Goal: Task Accomplishment & Management: Use online tool/utility

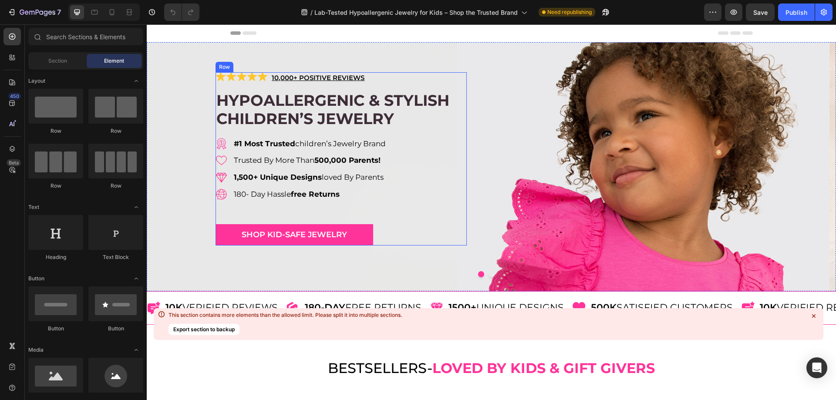
scroll to position [131, 0]
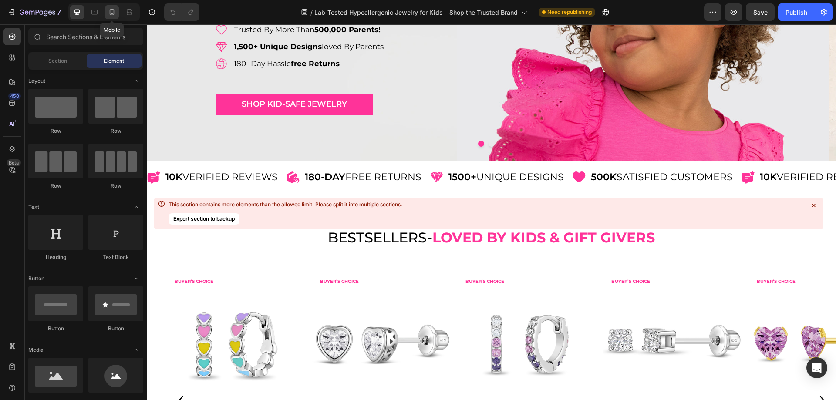
click at [115, 8] on icon at bounding box center [112, 12] width 9 height 9
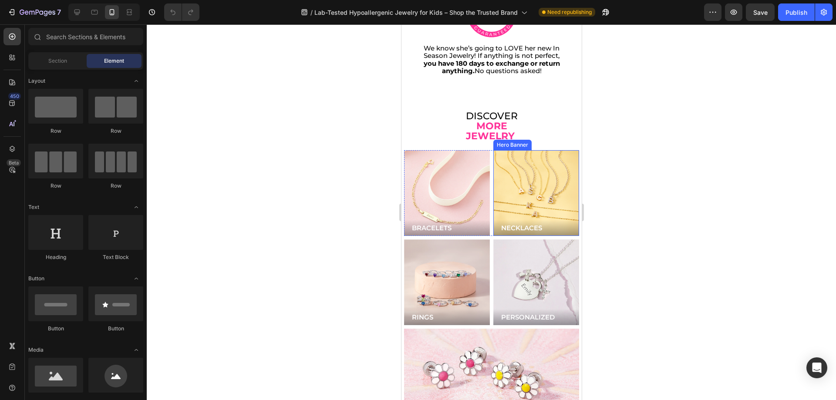
scroll to position [2134, 0]
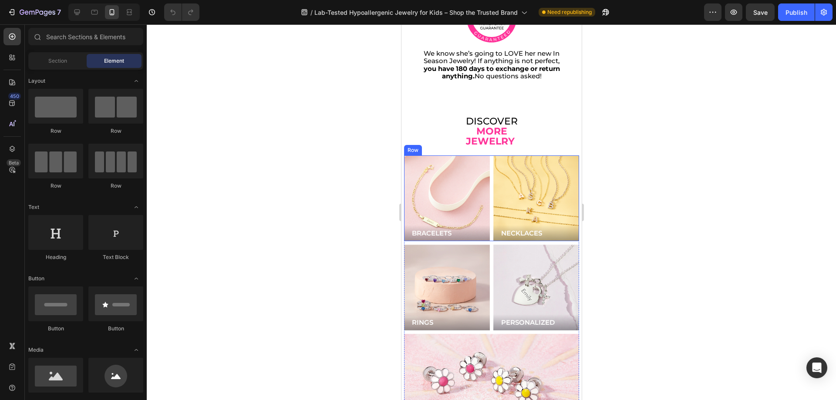
click at [486, 155] on div "BRACELETS Button Hero Banner NECKLACES Button Hero Banner Row" at bounding box center [491, 198] width 175 height 86
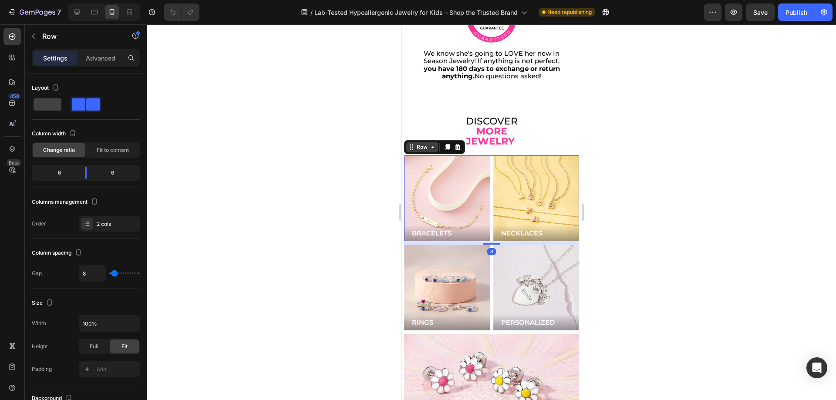
click at [425, 143] on div "Row" at bounding box center [421, 147] width 14 height 8
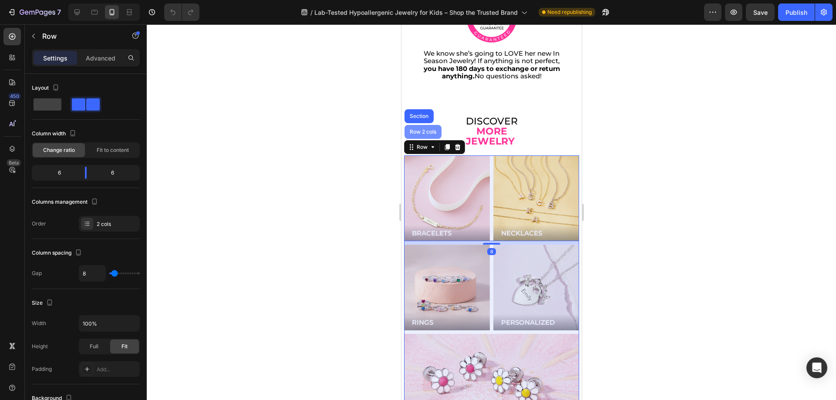
click at [420, 129] on div "Row 2 cols" at bounding box center [423, 131] width 30 height 5
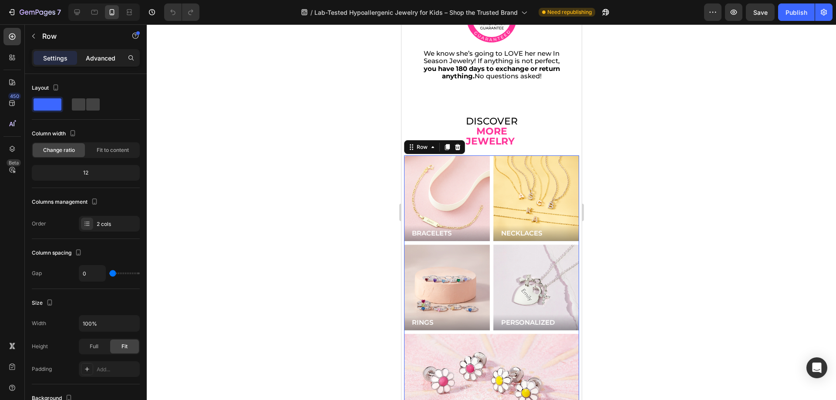
click at [105, 56] on p "Advanced" at bounding box center [101, 58] width 30 height 9
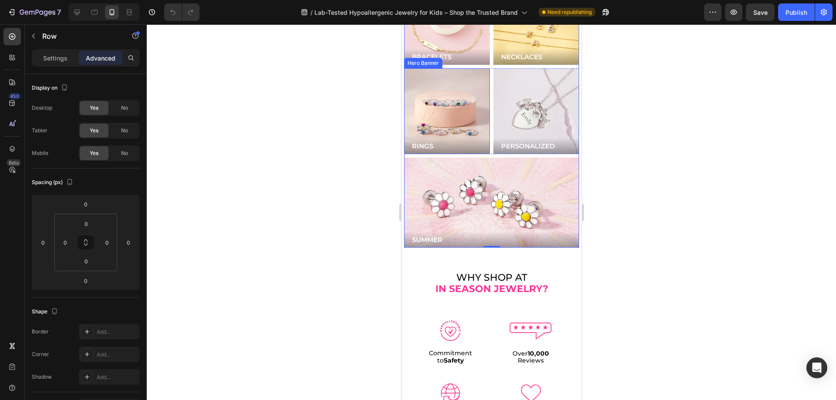
scroll to position [2352, 0]
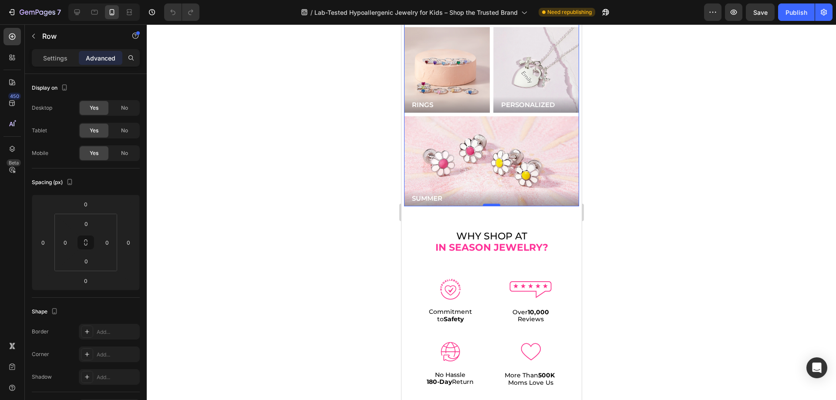
click at [493, 204] on div at bounding box center [490, 205] width 17 height 3
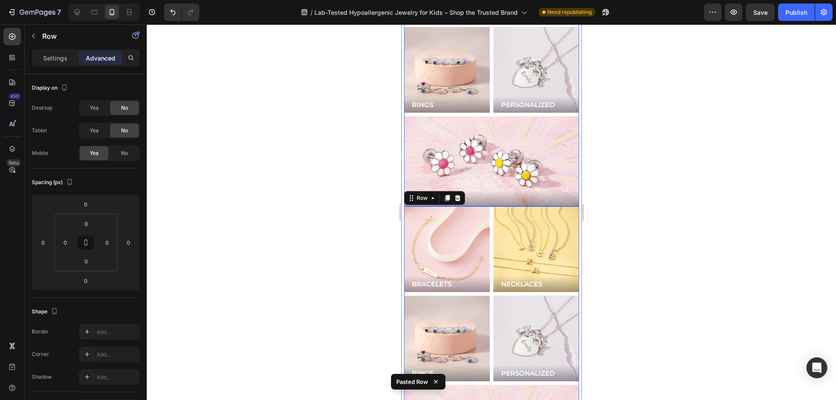
click at [488, 97] on div "BRACELETS Button Hero Banner NECKLACES Button Hero Banner Row RINGS Button Hero…" at bounding box center [491, 27] width 175 height 178
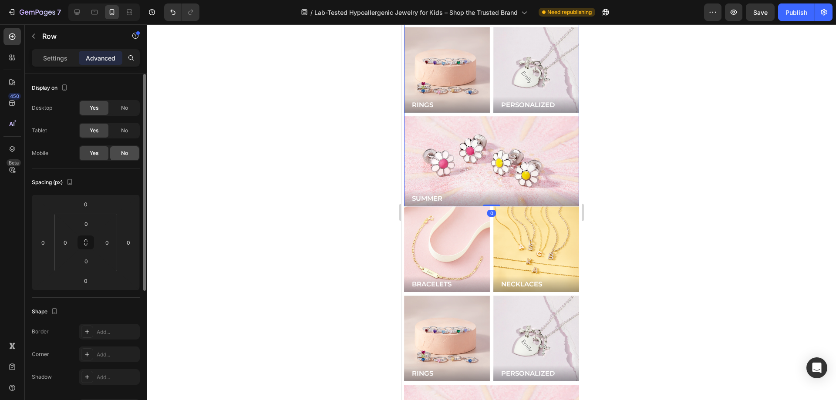
click at [125, 155] on span "No" at bounding box center [124, 153] width 7 height 8
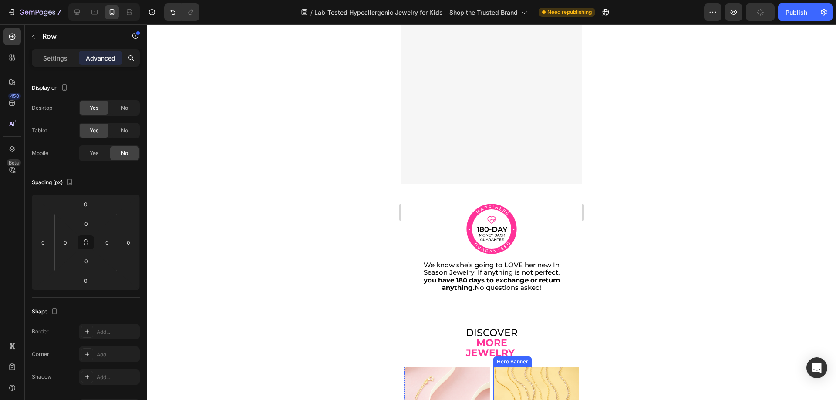
scroll to position [2184, 0]
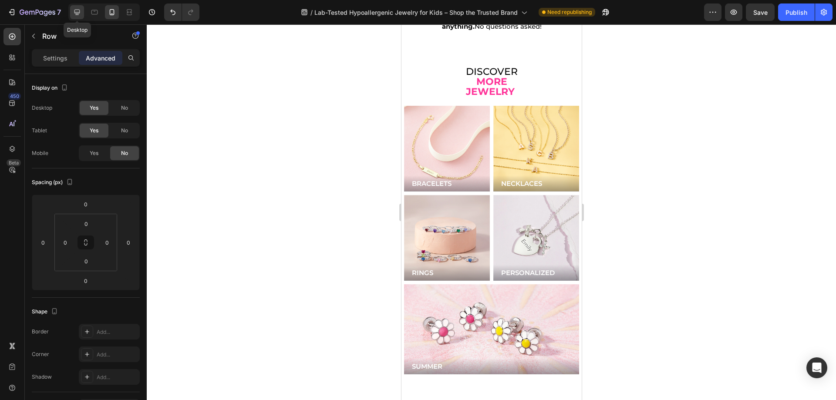
click at [80, 13] on icon at bounding box center [77, 12] width 9 height 9
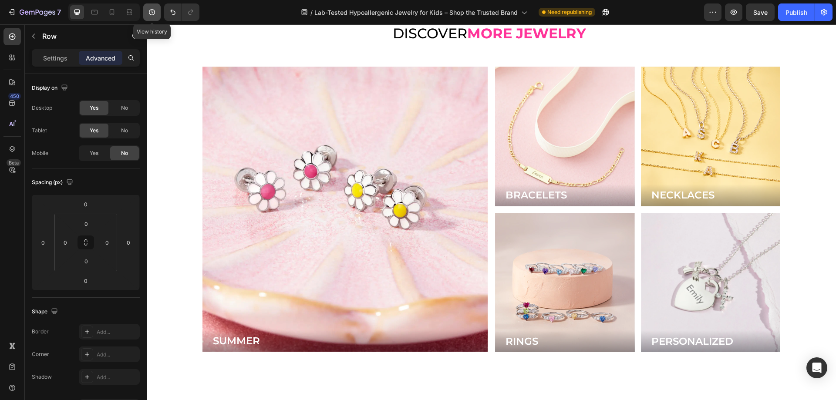
scroll to position [2500, 0]
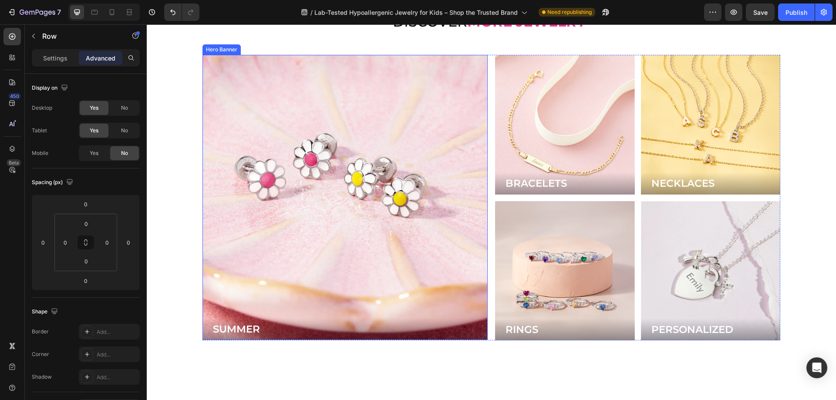
click at [472, 146] on div "Background Image" at bounding box center [344, 197] width 285 height 285
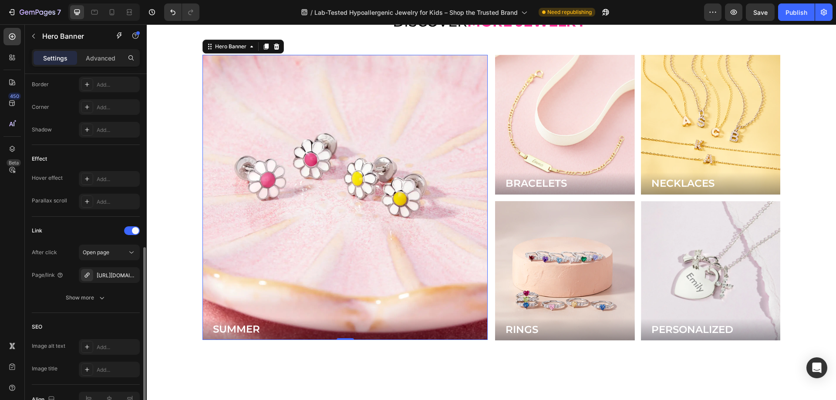
scroll to position [441, 0]
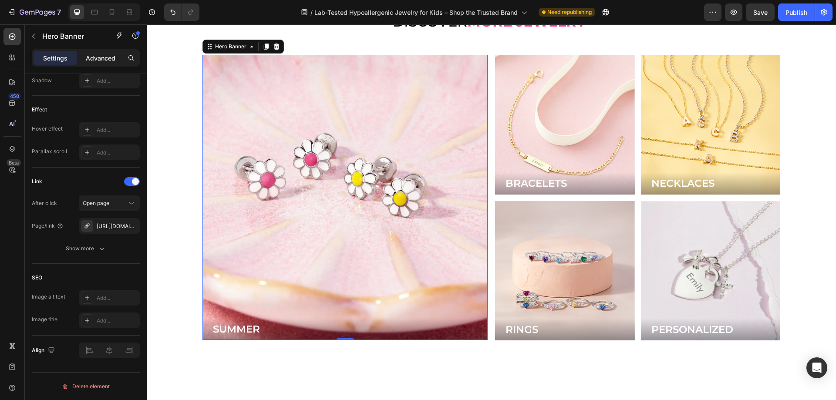
click at [99, 57] on p "Advanced" at bounding box center [101, 58] width 30 height 9
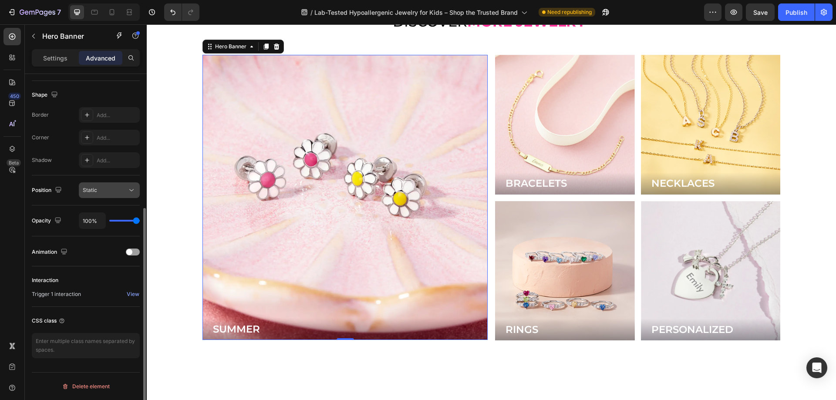
scroll to position [217, 0]
click at [110, 11] on icon at bounding box center [112, 12] width 5 height 6
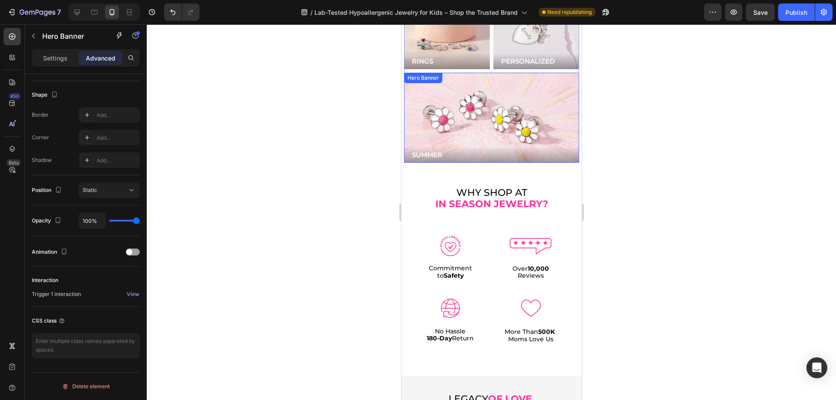
scroll to position [2419, 0]
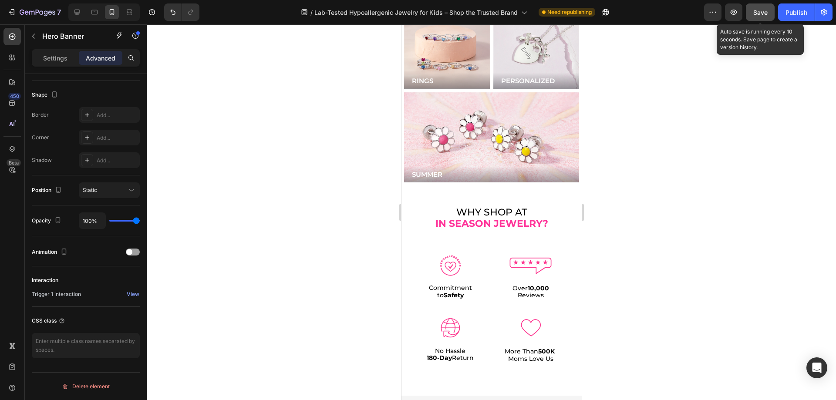
click at [761, 14] on span "Save" at bounding box center [760, 12] width 14 height 7
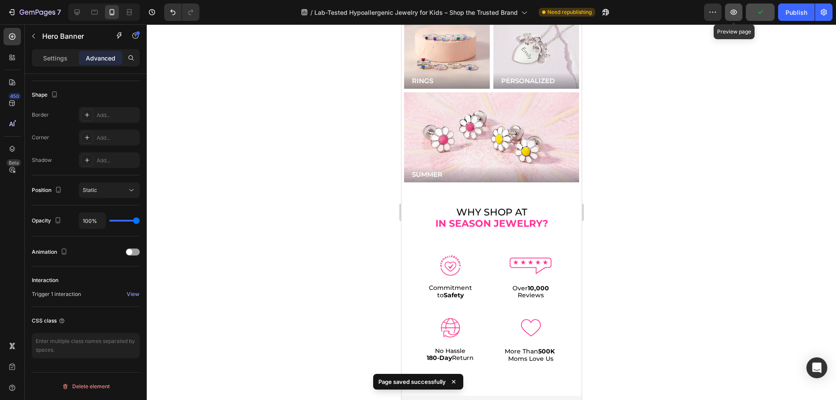
click at [731, 14] on icon "button" at bounding box center [733, 12] width 9 height 9
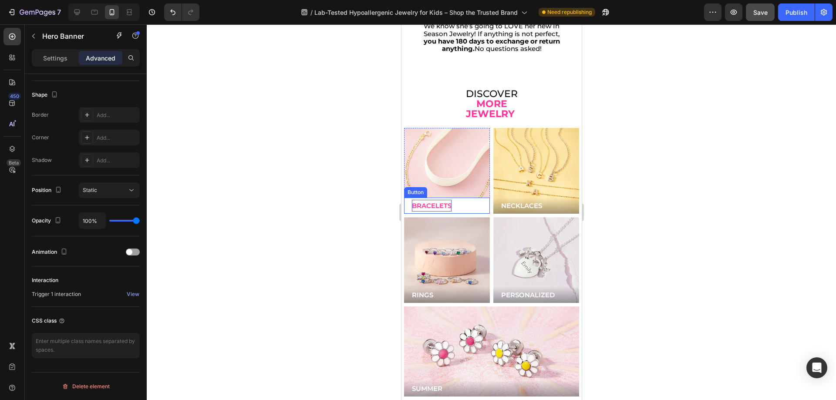
scroll to position [2202, 0]
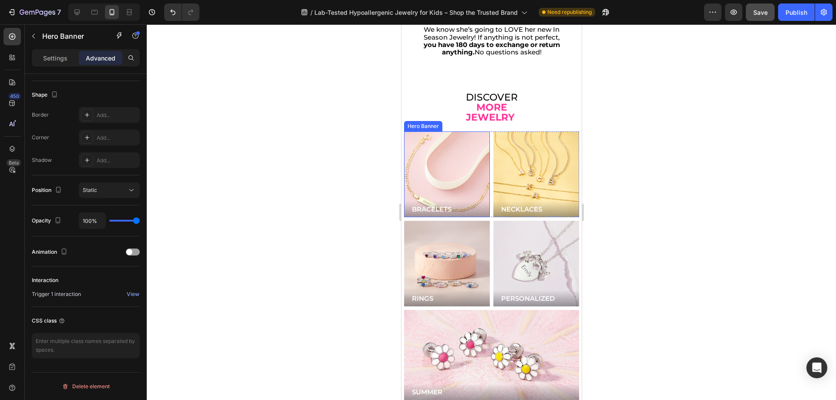
click at [449, 144] on div "Background Image" at bounding box center [446, 174] width 103 height 103
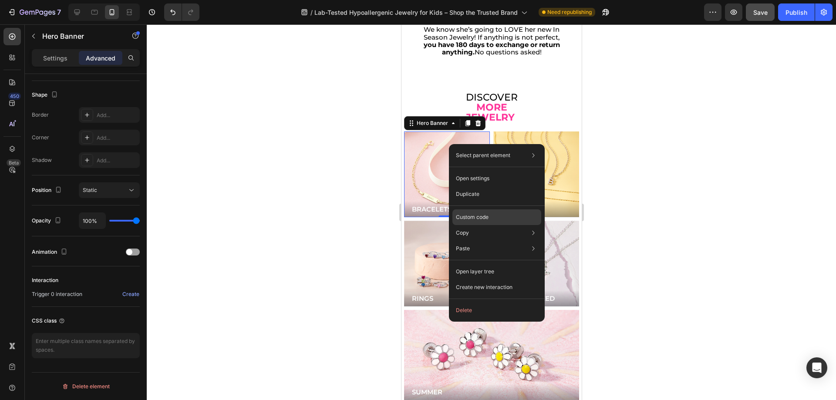
click at [466, 216] on p "Custom code" at bounding box center [472, 217] width 33 height 8
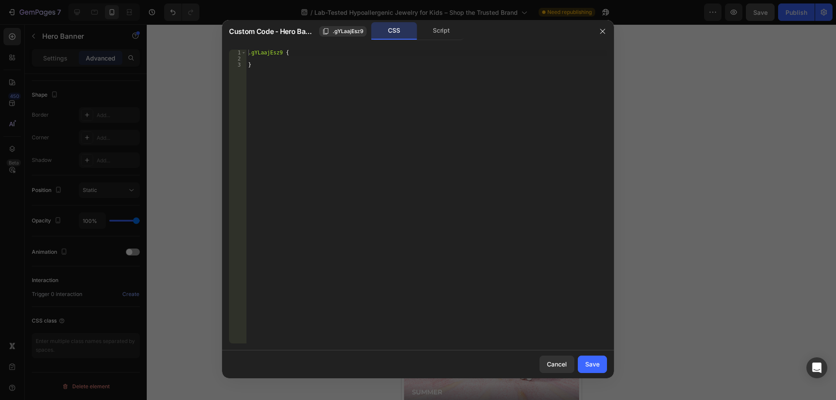
click at [442, 22] on div "Custom Code - Hero Banner .gYLaajEsz9 CSS Script" at bounding box center [406, 31] width 369 height 23
click at [446, 34] on div "Script" at bounding box center [441, 30] width 46 height 17
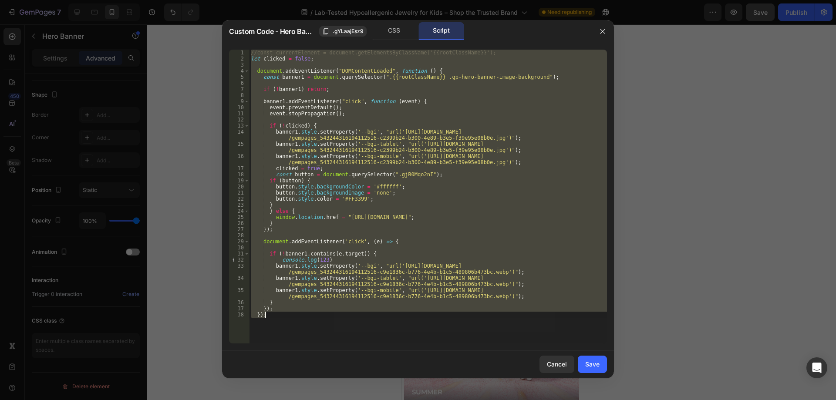
click at [496, 256] on div "//const currentElement = document.getElementsByClassName('{{rootClassName}}'); …" at bounding box center [428, 197] width 358 height 294
type textarea "if (!banner1.contains([DOMAIN_NAME])) {"
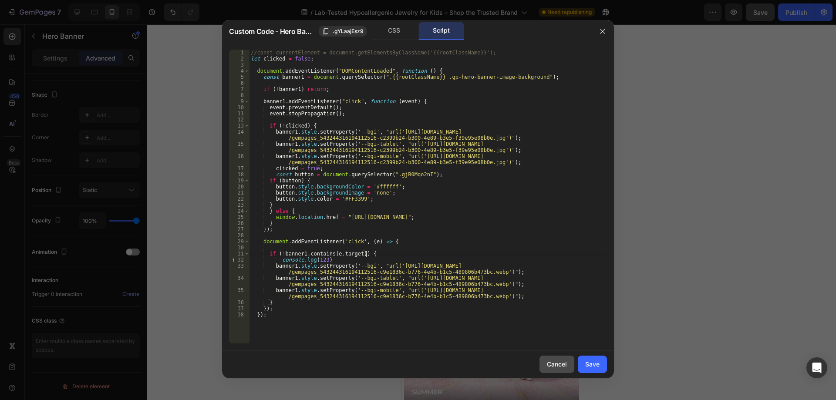
drag, startPoint x: 553, startPoint y: 367, endPoint x: 149, endPoint y: 340, distance: 404.9
click at [553, 367] on div "Cancel" at bounding box center [557, 364] width 20 height 9
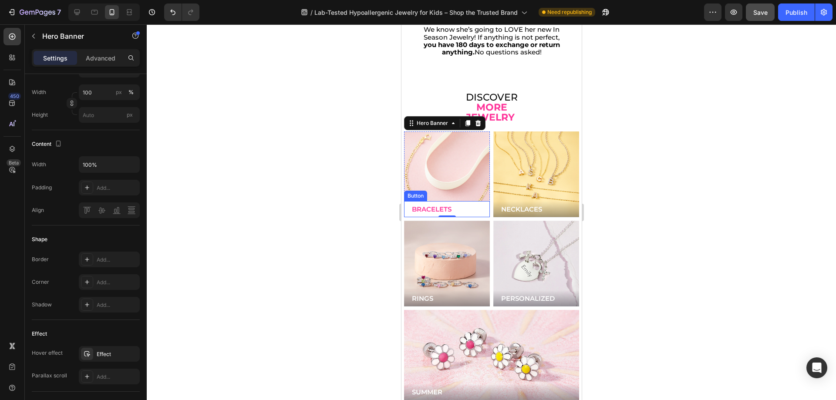
click at [463, 201] on button "BRACELETS" at bounding box center [447, 209] width 86 height 16
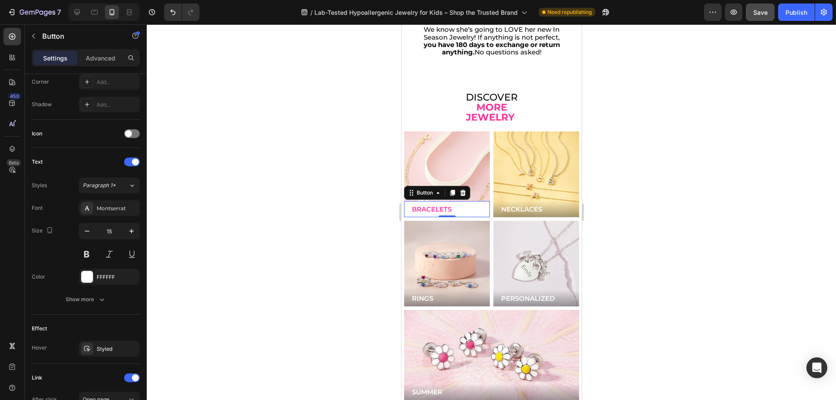
scroll to position [0, 0]
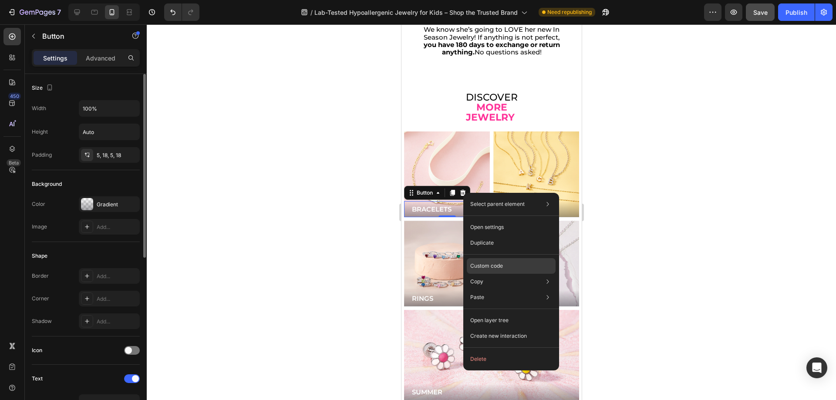
click at [485, 264] on p "Custom code" at bounding box center [486, 266] width 33 height 8
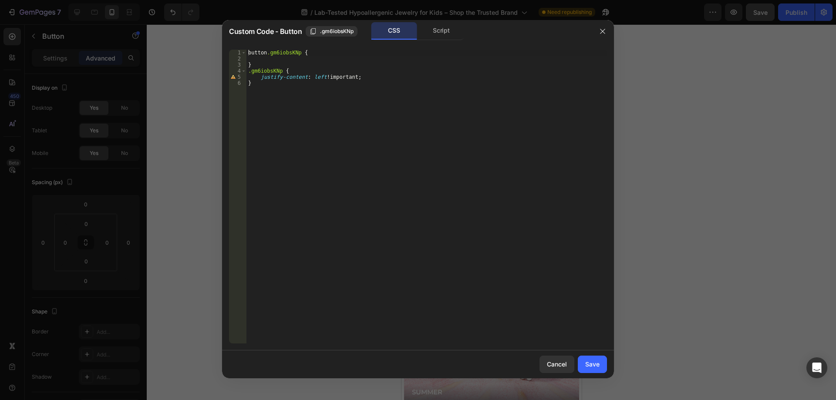
type textarea "button.gm6iobsKNp {"
click at [281, 50] on div "button .gm6iobsKNp { } .gm6iobsKNp { justify-content : left !important ; }" at bounding box center [426, 203] width 360 height 306
drag, startPoint x: 740, startPoint y: 199, endPoint x: 178, endPoint y: 203, distance: 561.6
click at [740, 199] on div at bounding box center [418, 200] width 836 height 400
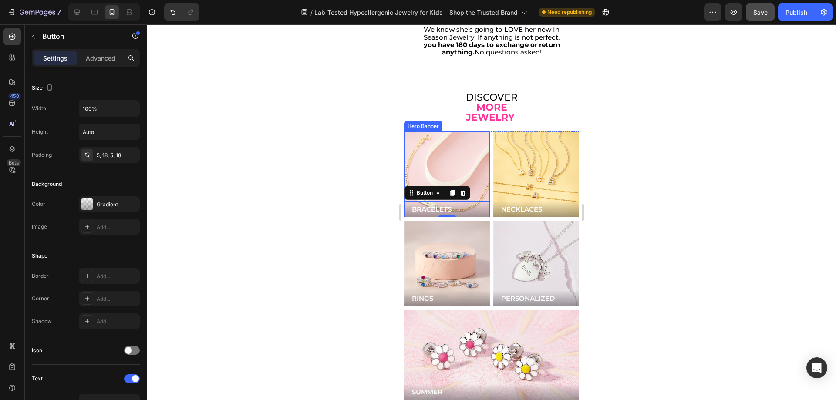
click at [454, 159] on div "Background Image" at bounding box center [446, 174] width 103 height 103
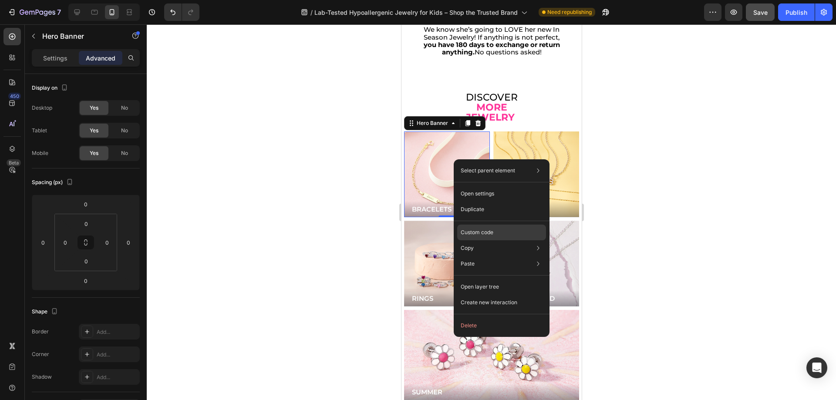
click at [484, 232] on p "Custom code" at bounding box center [477, 233] width 33 height 8
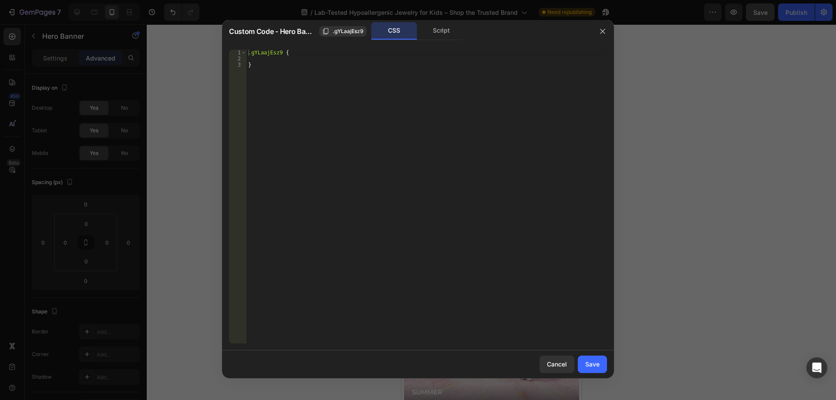
click at [429, 41] on div "Custom Code - Hero Banner .gYLaajEsz9 CSS Script" at bounding box center [406, 31] width 369 height 23
click at [430, 37] on div "Script" at bounding box center [441, 30] width 46 height 17
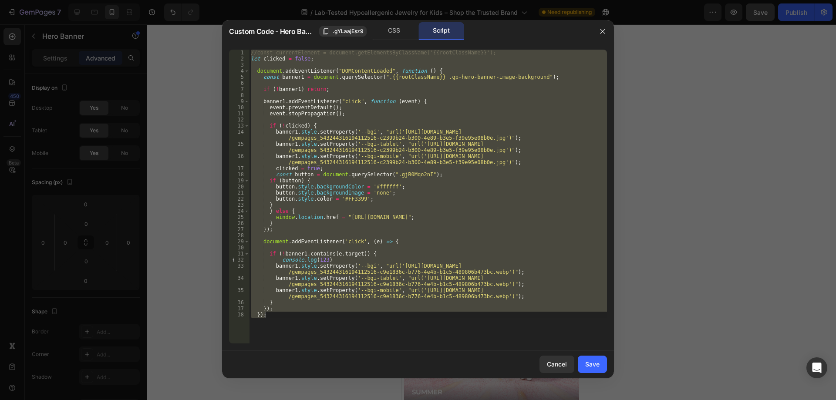
click at [441, 189] on div "//const currentElement = document.getElementsByClassName('{{rootClassName}}'); …" at bounding box center [428, 197] width 358 height 294
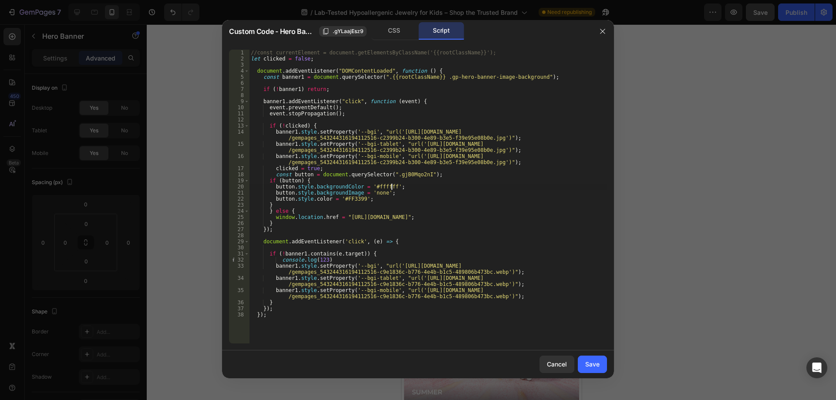
click at [422, 258] on div "//const currentElement = document.getElementsByClassName('{{rootClassName}}'); …" at bounding box center [428, 203] width 358 height 306
click at [404, 172] on div "//const currentElement = document.getElementsByClassName('{{rootClassName}}'); …" at bounding box center [428, 203] width 358 height 306
paste textarea "m6iobsKNp"
type textarea "const button = document.querySelector(".gm6iobsKNp");"
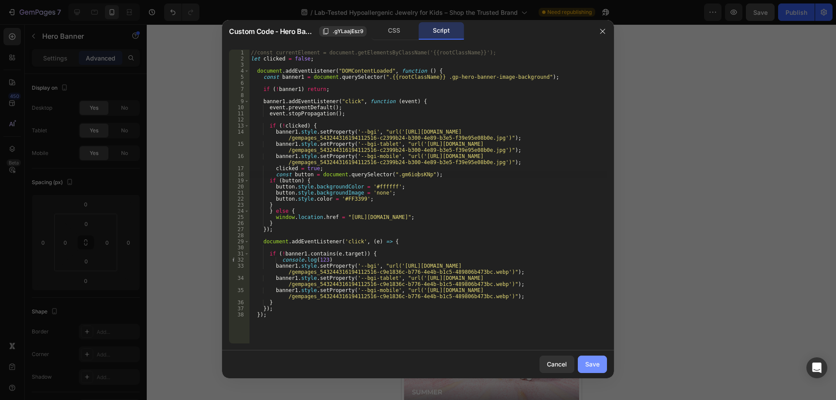
click at [593, 363] on div "Save" at bounding box center [592, 364] width 14 height 9
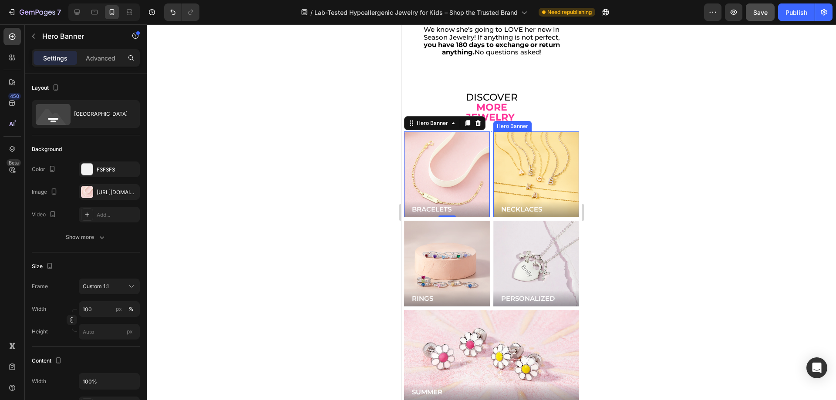
click at [507, 131] on div "Background Image" at bounding box center [536, 174] width 86 height 86
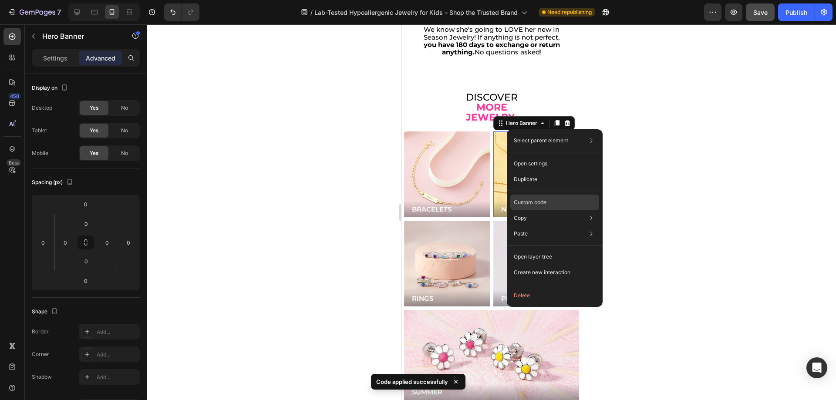
click at [549, 226] on div "Custom code" at bounding box center [554, 234] width 89 height 16
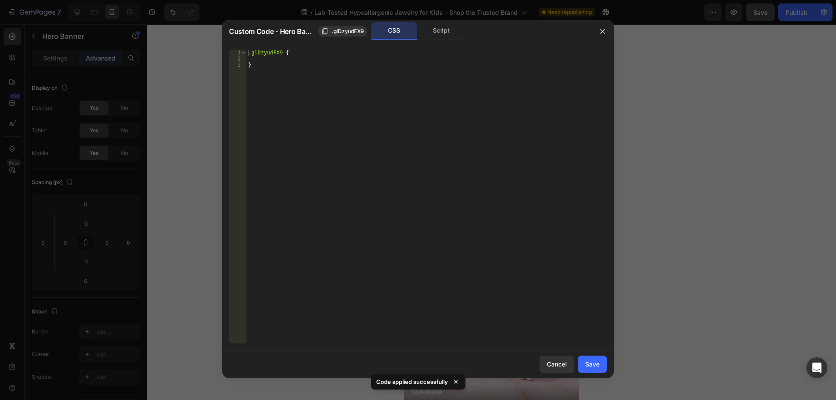
click at [273, 56] on div ".glDzyudFX9 { }" at bounding box center [426, 203] width 360 height 306
click at [273, 53] on div ".glDzyudFX9 { }" at bounding box center [426, 203] width 360 height 306
type textarea ".glDzyudFX9 {"
click at [273, 53] on div ".glDzyudFX9 { }" at bounding box center [426, 203] width 360 height 306
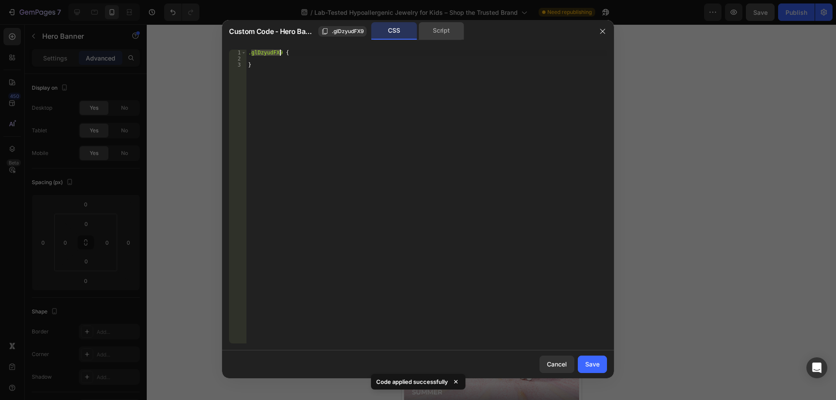
click at [435, 30] on div "Script" at bounding box center [441, 30] width 46 height 17
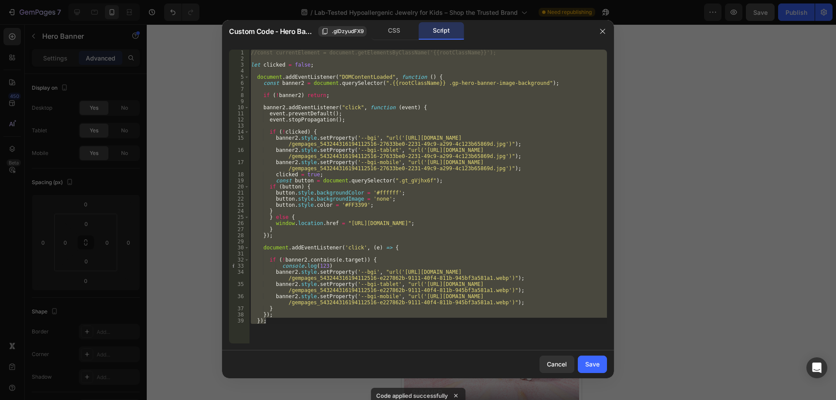
click at [673, 109] on div at bounding box center [418, 200] width 836 height 400
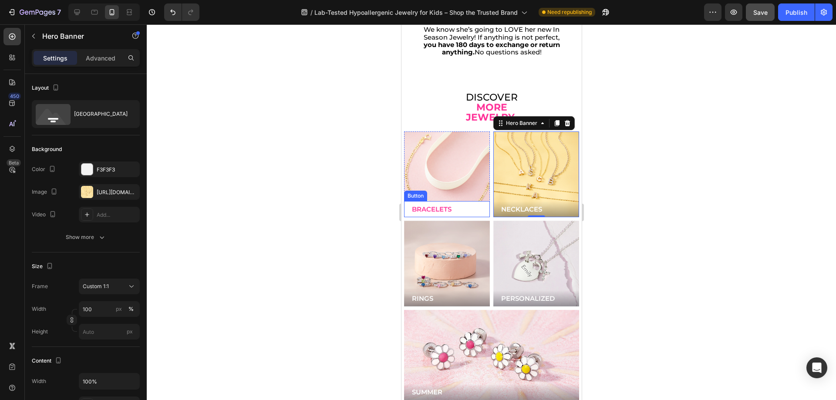
click at [470, 201] on button "BRACELETS" at bounding box center [447, 209] width 86 height 16
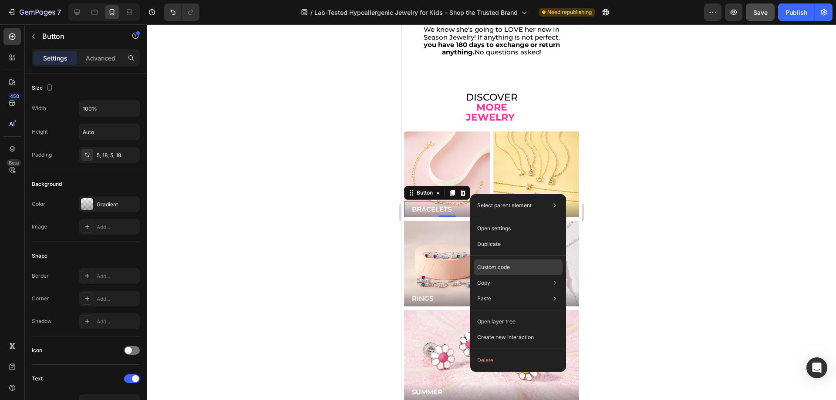
click at [488, 265] on p "Custom code" at bounding box center [493, 267] width 33 height 8
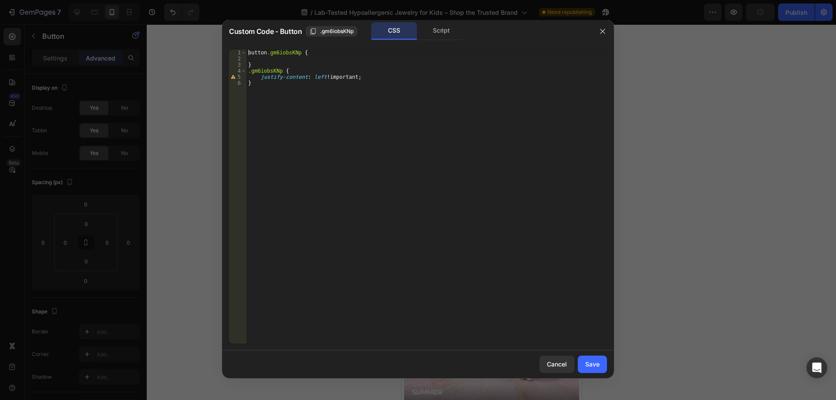
click at [689, 134] on div at bounding box center [418, 200] width 836 height 400
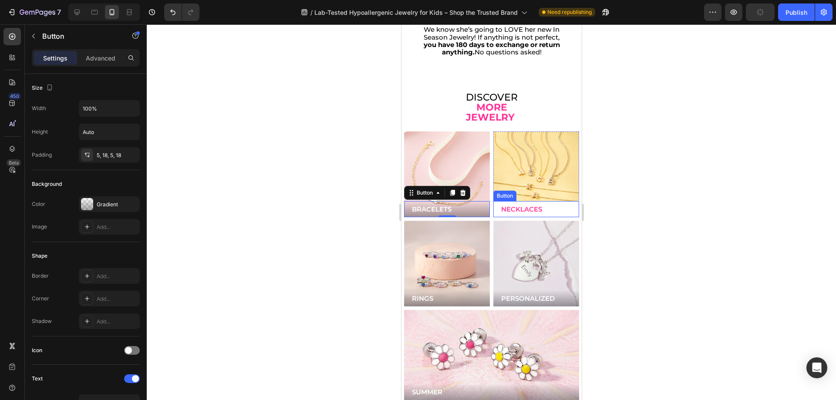
click at [562, 201] on button "NECKLACES" at bounding box center [536, 209] width 86 height 16
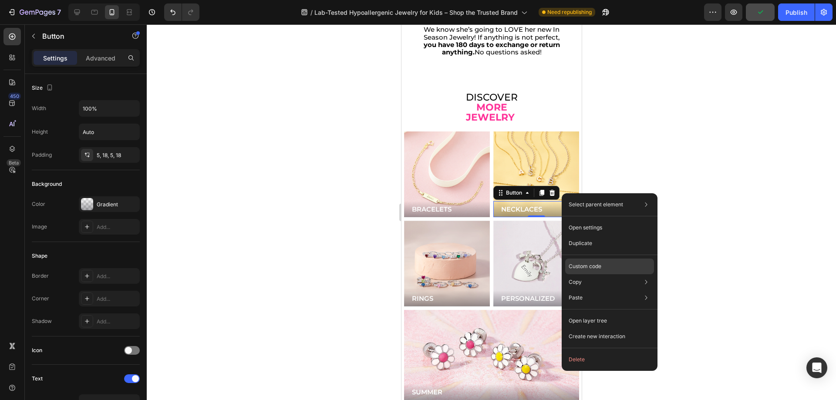
click at [574, 290] on div "Custom code" at bounding box center [609, 298] width 89 height 16
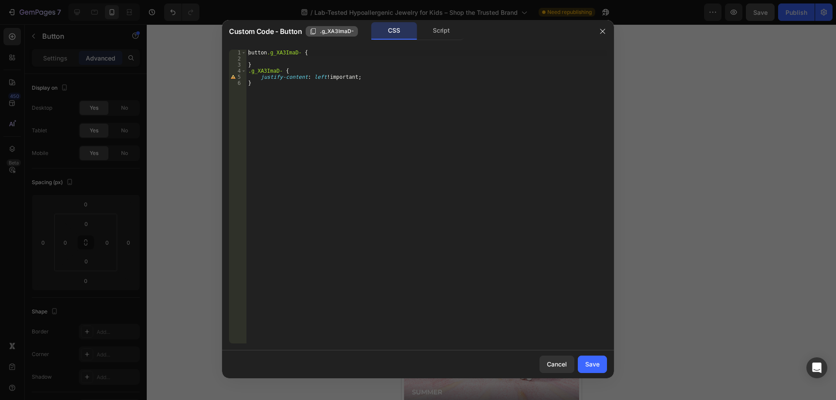
click at [336, 30] on span ".g_XA3ImaD-" at bounding box center [337, 31] width 34 height 8
click at [634, 92] on div at bounding box center [418, 200] width 836 height 400
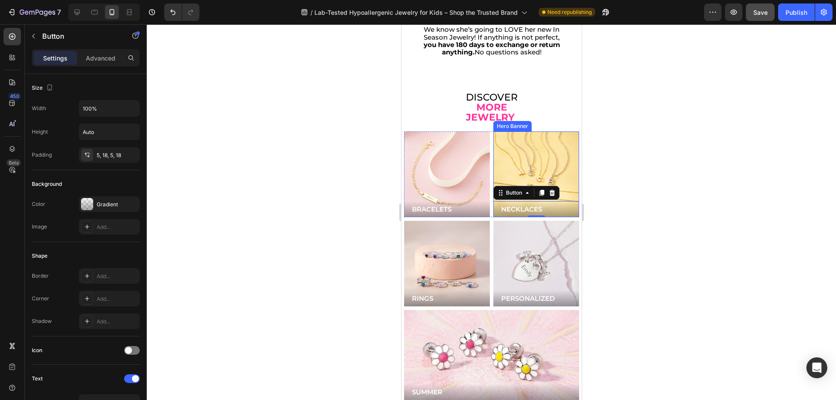
click at [526, 138] on div "Background Image" at bounding box center [536, 174] width 86 height 86
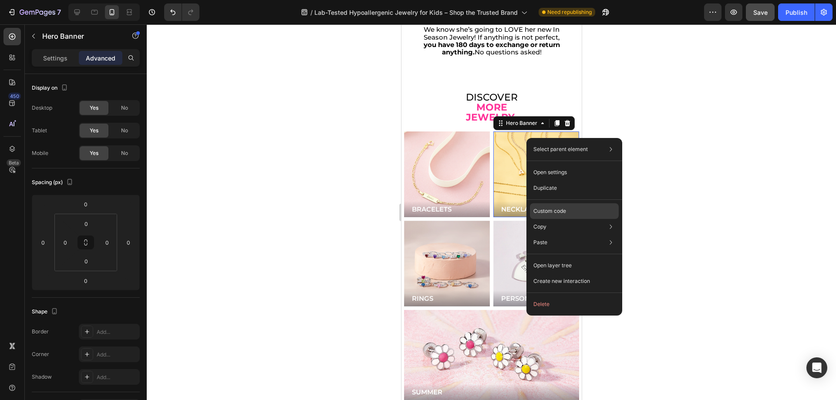
click at [544, 214] on p "Custom code" at bounding box center [549, 211] width 33 height 8
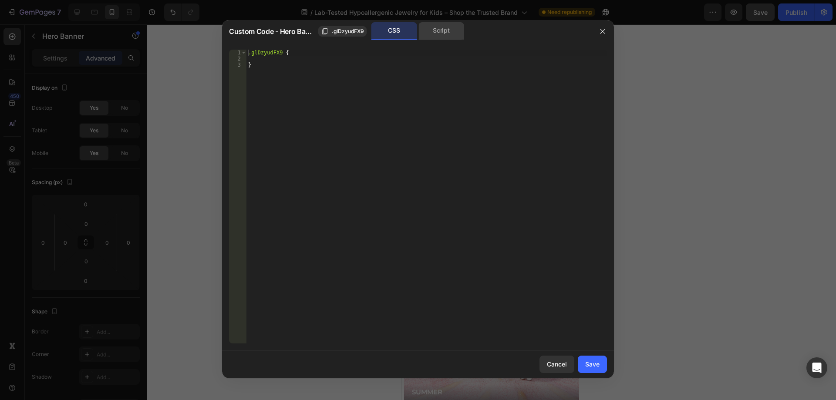
click at [446, 38] on div "Script" at bounding box center [441, 30] width 46 height 17
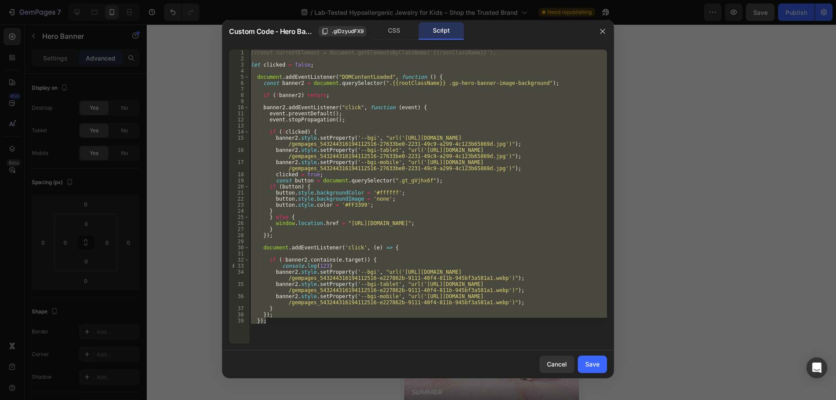
click at [415, 178] on div "//const currentElement = document.getElementsByClassName('{{rootClassName}}'); …" at bounding box center [428, 197] width 358 height 294
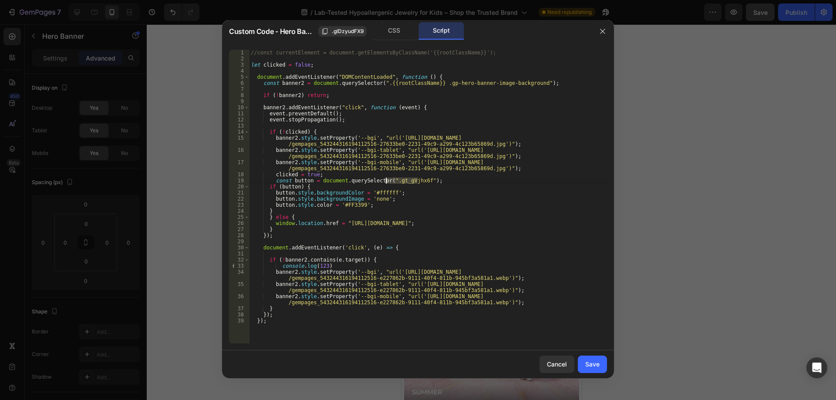
drag, startPoint x: 417, startPoint y: 182, endPoint x: 387, endPoint y: 182, distance: 30.0
click at [387, 182] on div "//const currentElement = document.getElementsByClassName('{{rootClassName}}'); …" at bounding box center [428, 203] width 358 height 306
paste textarea "_XA3ImaD-"
type textarea "const button = document.querySelector(".g_XA3ImaD-");"
drag, startPoint x: 588, startPoint y: 366, endPoint x: 178, endPoint y: 316, distance: 413.6
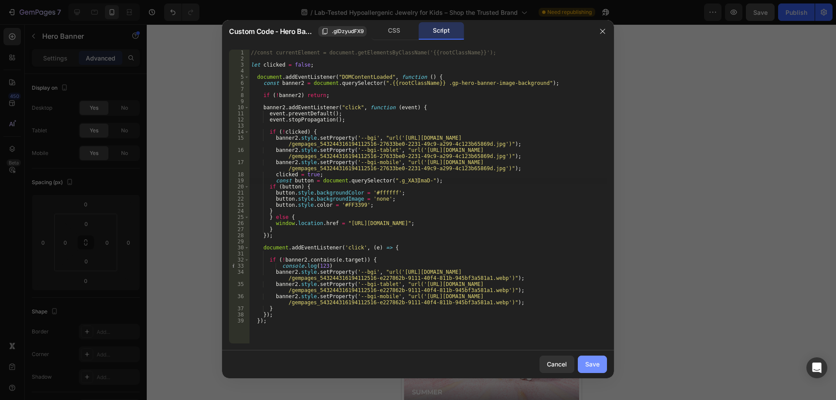
click at [588, 366] on div "Save" at bounding box center [592, 364] width 14 height 9
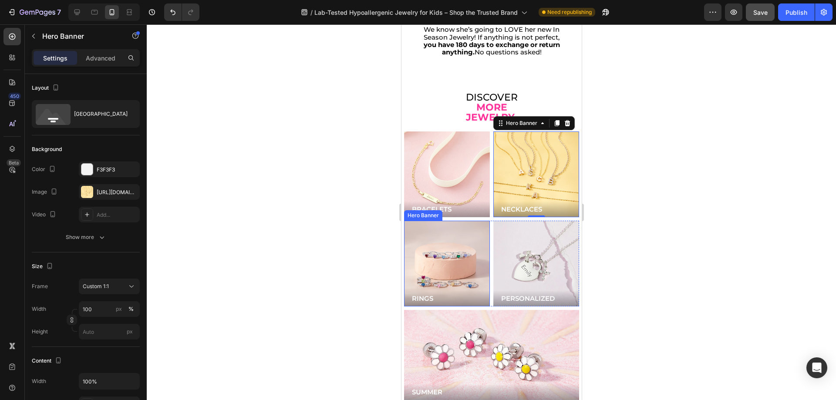
click at [461, 221] on div "Background Image" at bounding box center [447, 264] width 86 height 86
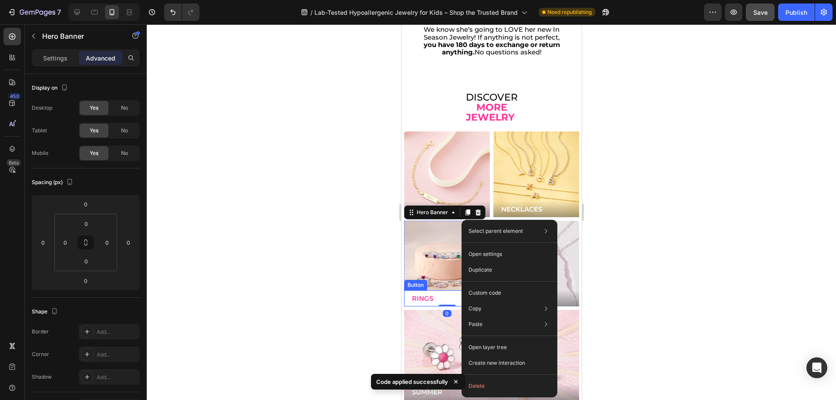
click at [448, 290] on button "RINGS" at bounding box center [447, 298] width 86 height 16
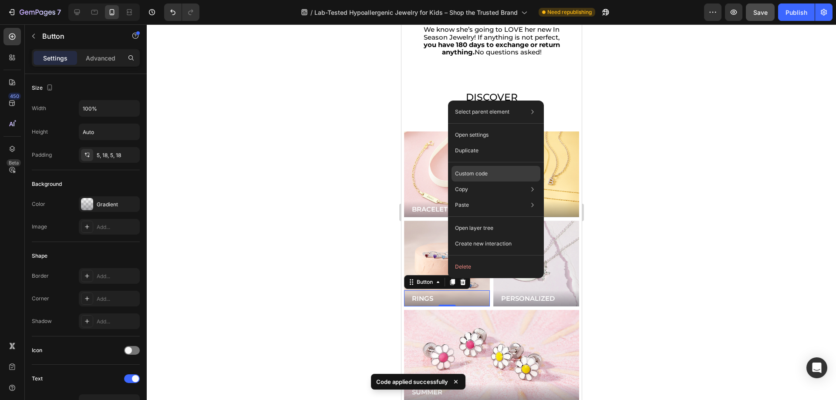
click at [474, 176] on p "Custom code" at bounding box center [471, 174] width 33 height 8
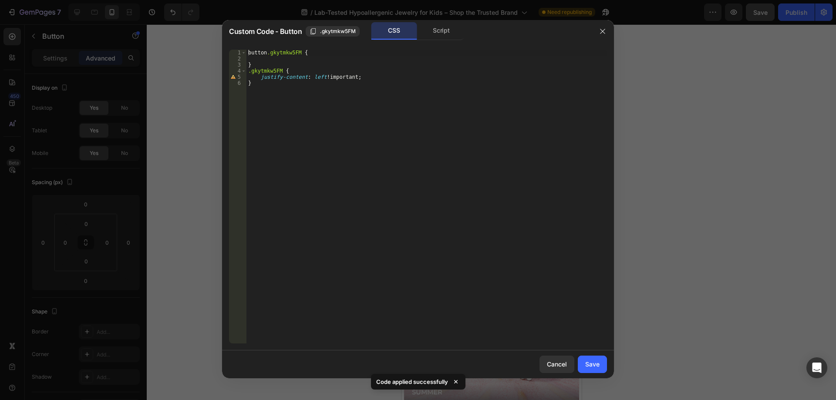
type textarea "button.gkytmkw5FM {"
click at [288, 51] on div "button .gkytmkw5FM { } .gkytmkw5FM { justify-content : left !important ; }" at bounding box center [426, 203] width 360 height 306
drag, startPoint x: 653, startPoint y: 111, endPoint x: 100, endPoint y: 152, distance: 554.4
click at [653, 111] on div at bounding box center [418, 200] width 836 height 400
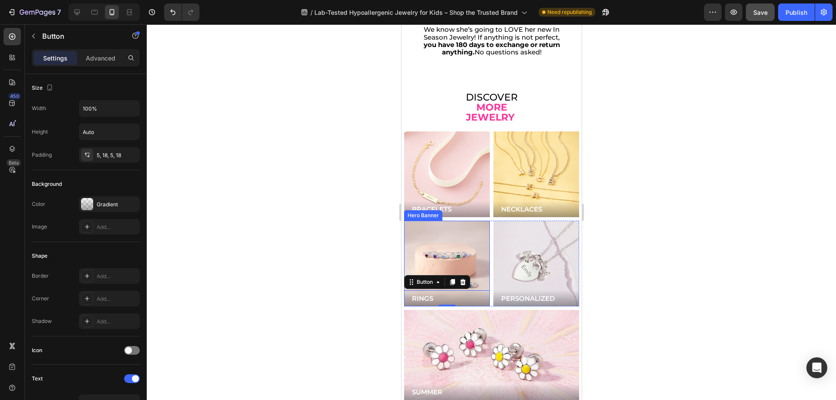
click at [463, 221] on div "Background Image" at bounding box center [447, 264] width 86 height 86
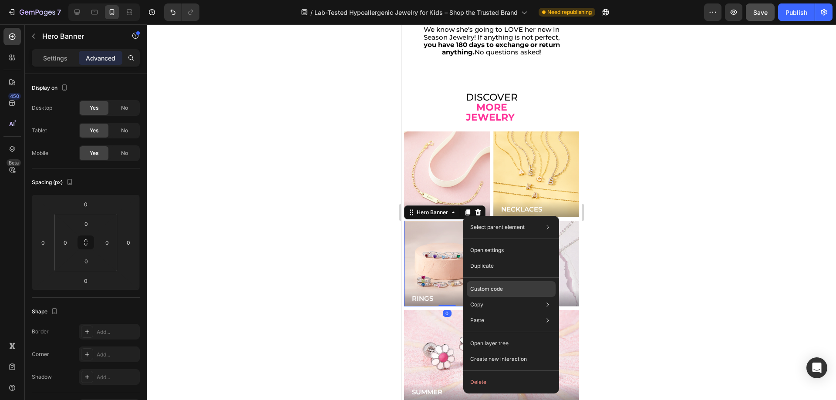
click at [489, 289] on p "Custom code" at bounding box center [486, 289] width 33 height 8
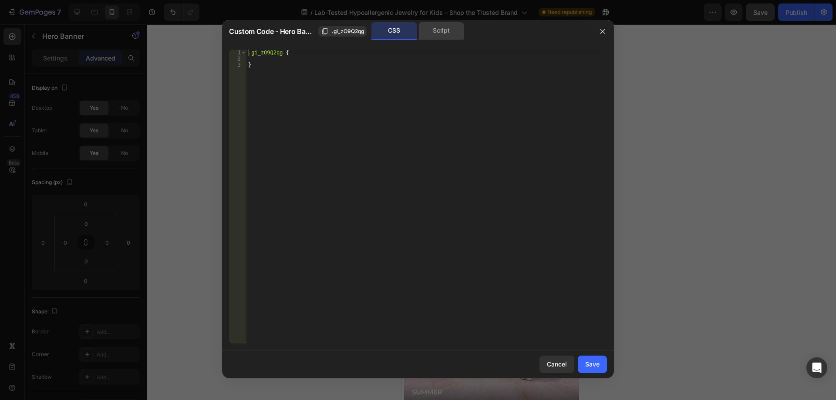
click at [439, 29] on div "Script" at bounding box center [441, 30] width 46 height 17
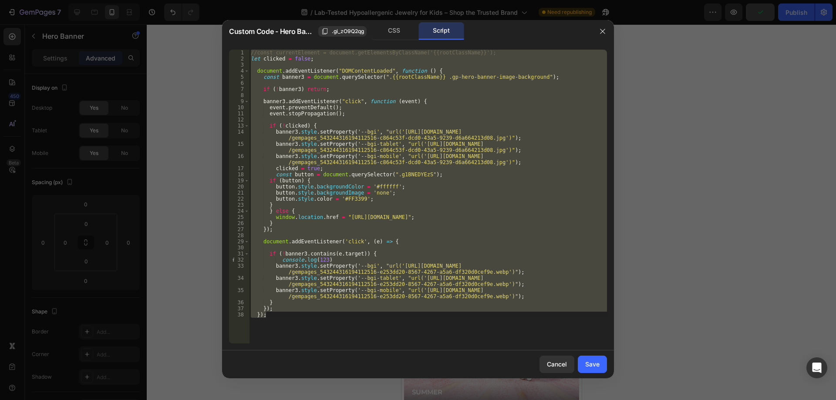
click at [396, 185] on div "//const currentElement = document.getElementsByClassName('{{rootClassName}}'); …" at bounding box center [428, 197] width 358 height 294
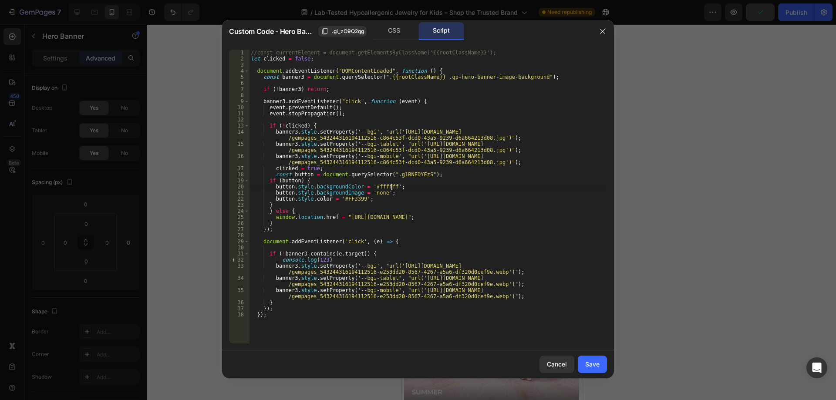
click at [402, 174] on div "//const currentElement = document.getElementsByClassName('{{rootClassName}}'); …" at bounding box center [428, 203] width 358 height 306
paste textarea "kytmkw5FM"
type textarea "const button = document.querySelector(".gkytmkw5FM");"
click at [584, 363] on button "Save" at bounding box center [592, 364] width 29 height 17
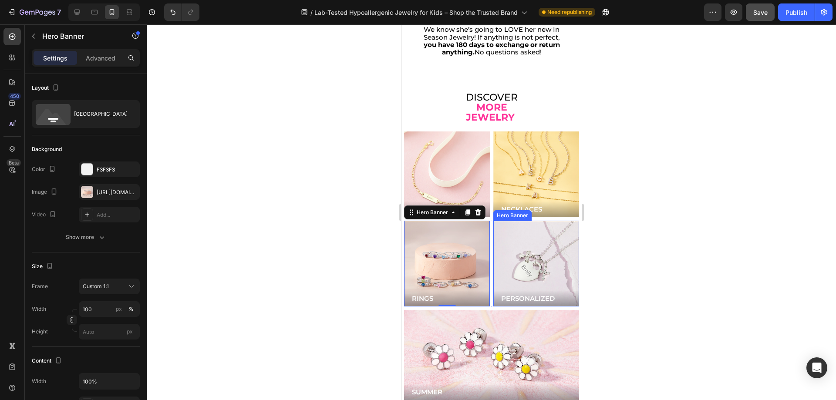
click at [510, 224] on div "Background Image" at bounding box center [536, 264] width 86 height 86
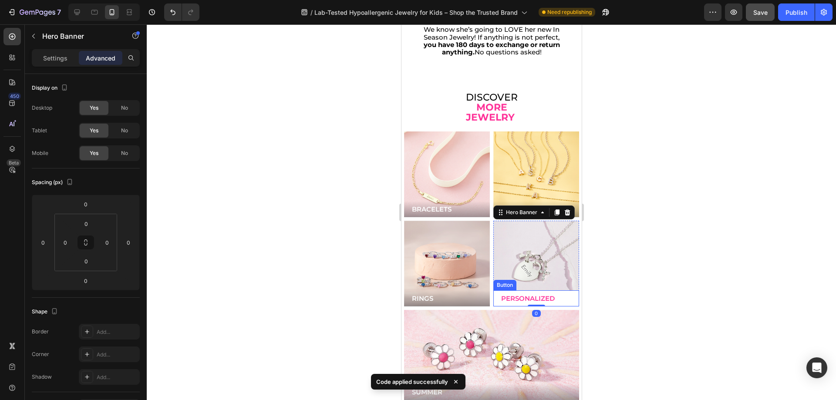
click at [561, 290] on button "PERSONALIZED" at bounding box center [536, 298] width 86 height 16
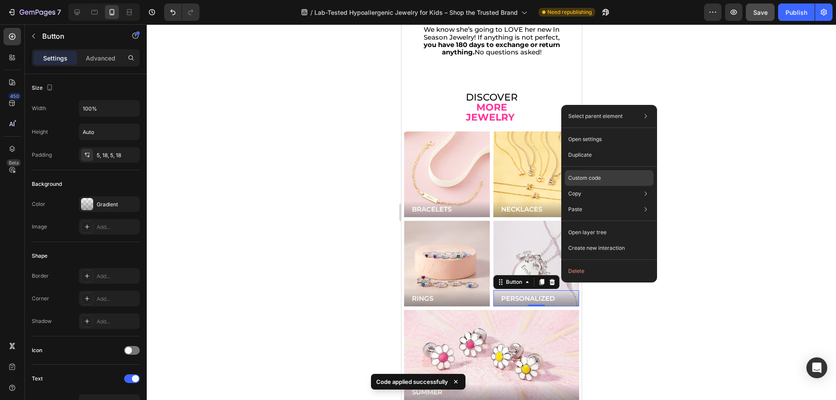
click at [582, 181] on p "Custom code" at bounding box center [584, 178] width 33 height 8
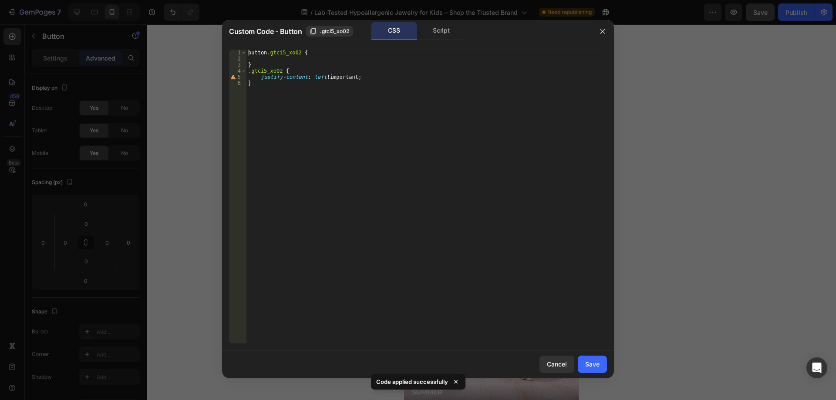
type textarea "button.gtci5_xo02 {"
click at [288, 53] on div "button .gtci5_xo02 { } .gtci5_xo02 { justify-content : left !important ; }" at bounding box center [426, 203] width 360 height 306
click at [721, 137] on div at bounding box center [418, 200] width 836 height 400
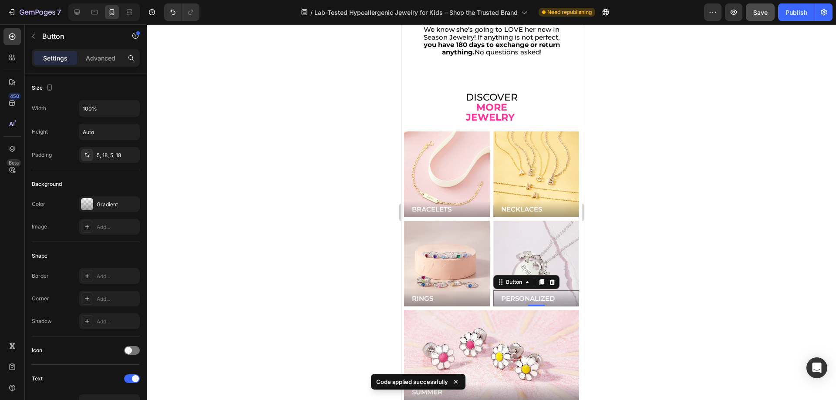
click at [562, 224] on div "Background Image" at bounding box center [536, 264] width 86 height 86
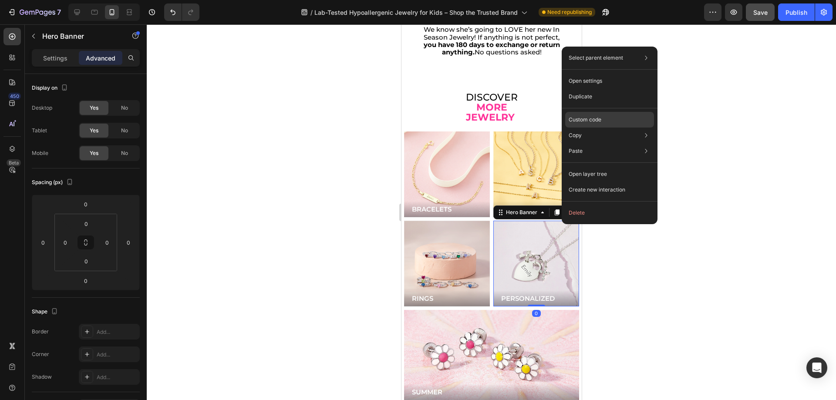
click at [582, 119] on p "Custom code" at bounding box center [585, 120] width 33 height 8
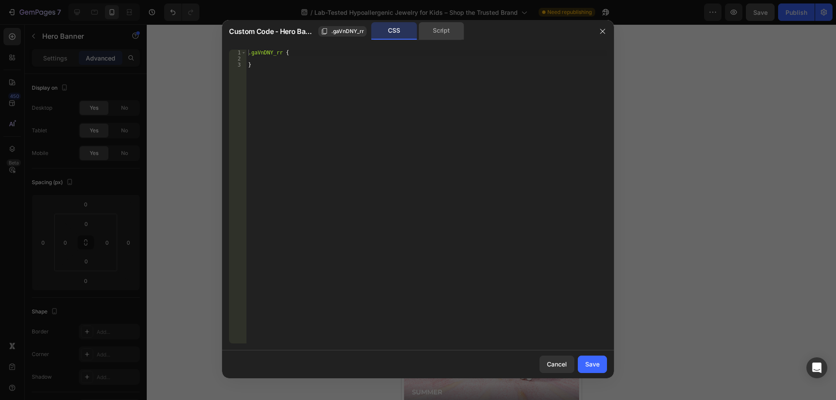
click at [428, 27] on div "Script" at bounding box center [441, 30] width 46 height 17
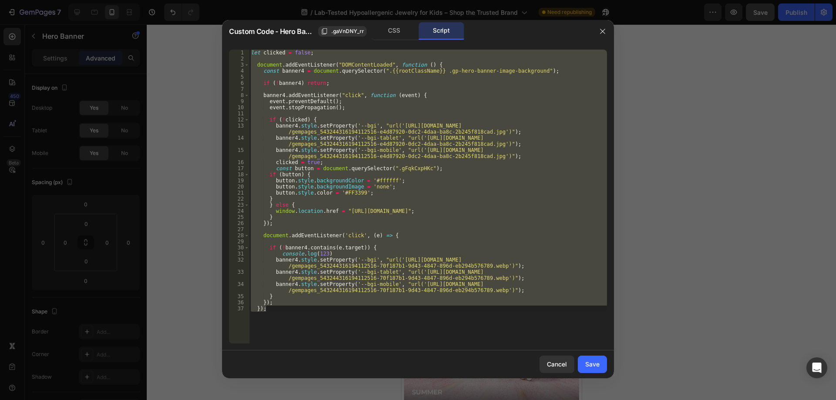
click at [430, 218] on div "let clicked = false ; document . addEventListener ( "DOMContentLoaded" , functi…" at bounding box center [428, 197] width 358 height 294
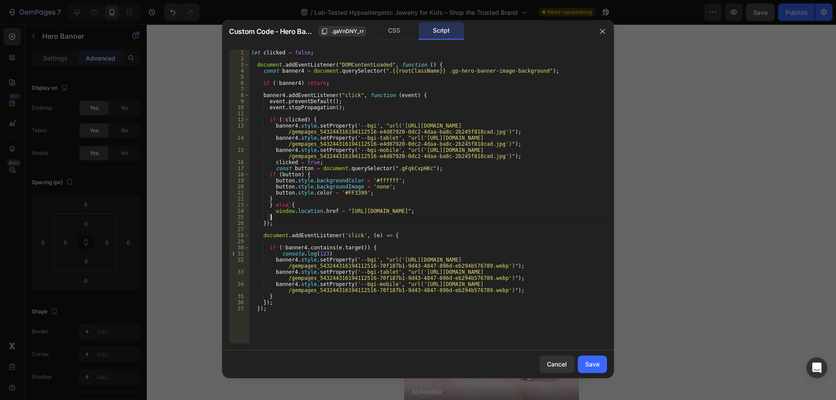
click at [396, 165] on div "let clicked = false ; document . addEventListener ( "DOMContentLoaded" , functi…" at bounding box center [428, 203] width 358 height 306
paste textarea "tci5_xo02"
type textarea "const button = document.querySelector(".gtci5_xo02");"
drag, startPoint x: 593, startPoint y: 366, endPoint x: 119, endPoint y: 294, distance: 478.6
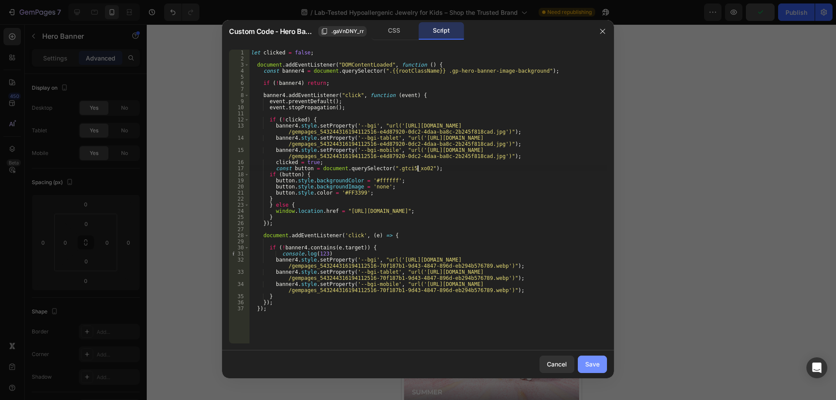
click at [593, 366] on div "Save" at bounding box center [592, 364] width 14 height 9
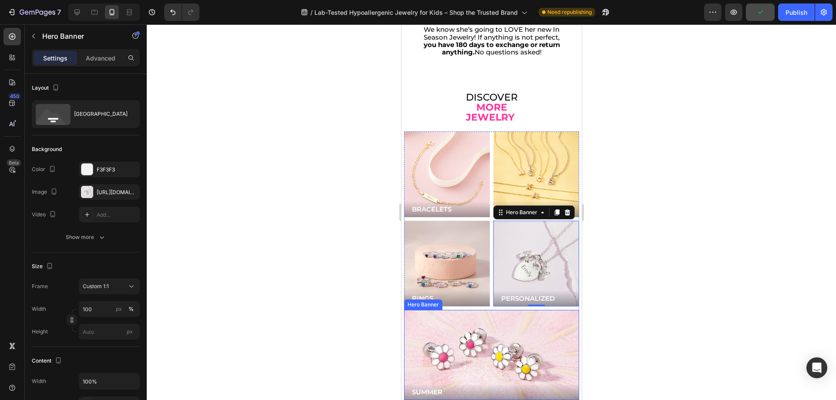
click at [463, 310] on div "Background Image" at bounding box center [491, 355] width 175 height 91
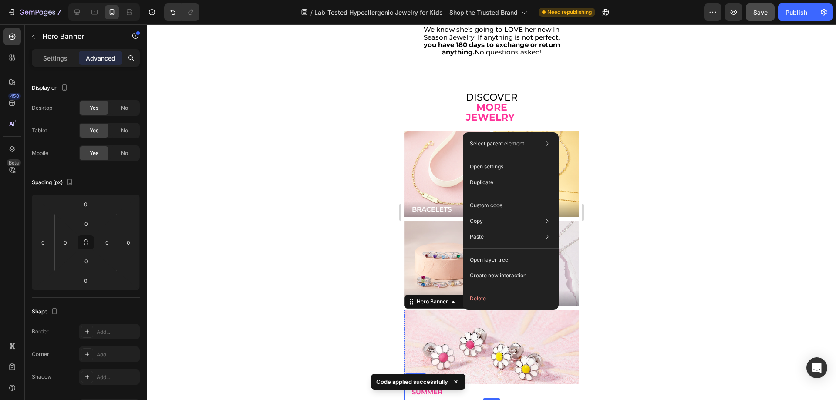
click at [513, 384] on link "SUMMER" at bounding box center [491, 392] width 175 height 16
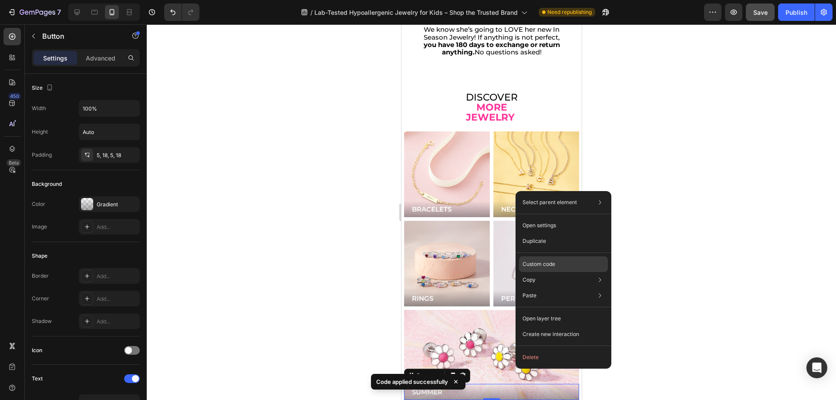
click at [545, 266] on p "Custom code" at bounding box center [538, 264] width 33 height 8
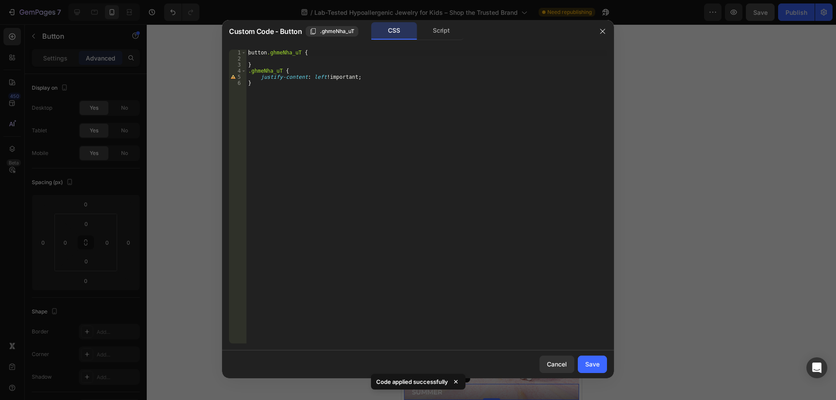
type textarea "button.ghmeNha_uT {"
click at [290, 54] on div "button .ghmeNha_uT { } .ghmeNha_uT { justify-content : left !important ; }" at bounding box center [426, 203] width 360 height 306
click at [289, 54] on div "button .ghmeNha_uT { } .ghmeNha_uT { justify-content : left !important ; }" at bounding box center [426, 203] width 360 height 306
click at [673, 104] on div at bounding box center [418, 200] width 836 height 400
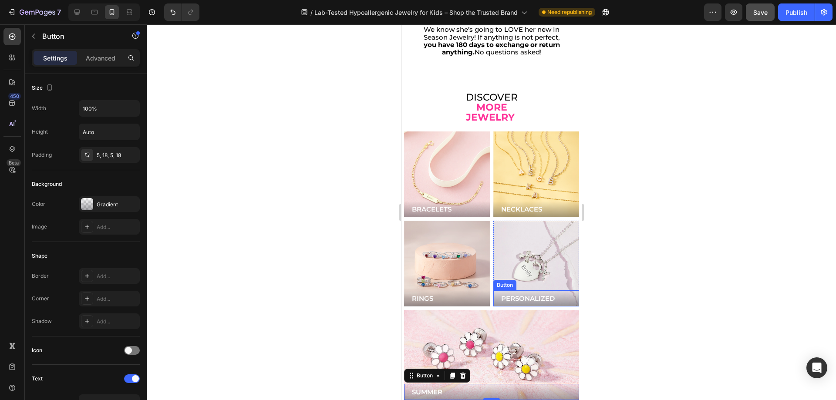
click at [491, 310] on div "Background Image" at bounding box center [491, 355] width 175 height 91
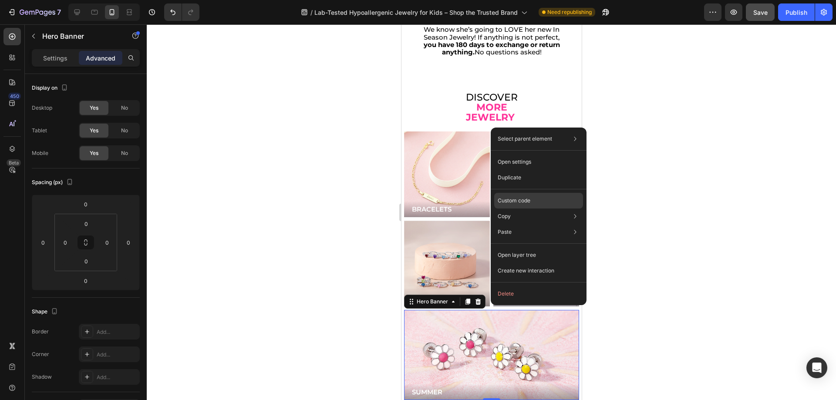
click at [528, 203] on p "Custom code" at bounding box center [514, 201] width 33 height 8
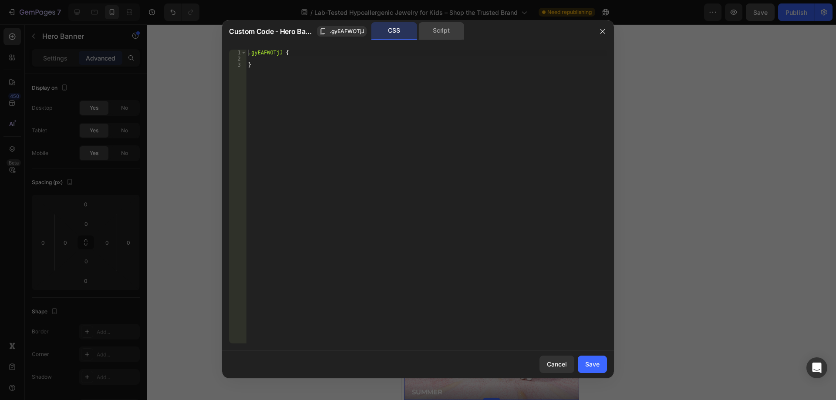
click at [433, 33] on div "Script" at bounding box center [441, 30] width 46 height 17
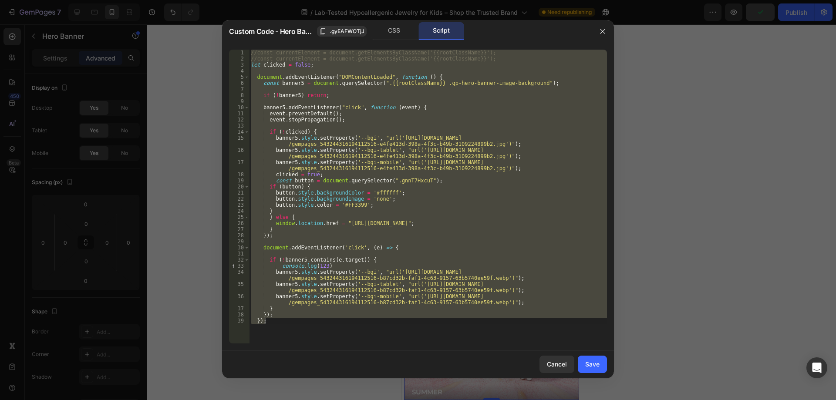
click at [402, 182] on div "//const currentElement = document.getElementsByClassName('{{rootClassName}}'); …" at bounding box center [428, 197] width 358 height 294
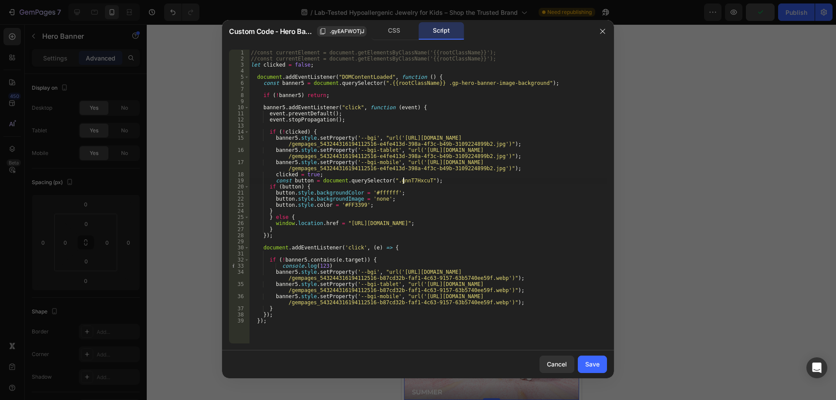
click at [404, 182] on div "//const currentElement = document.getElementsByClassName('{{rootClassName}}'); …" at bounding box center [428, 203] width 358 height 306
paste textarea "hmeNha_"
type textarea "const button = document.querySelector(".ghmeNha_uT");"
click at [599, 370] on button "Save" at bounding box center [592, 364] width 29 height 17
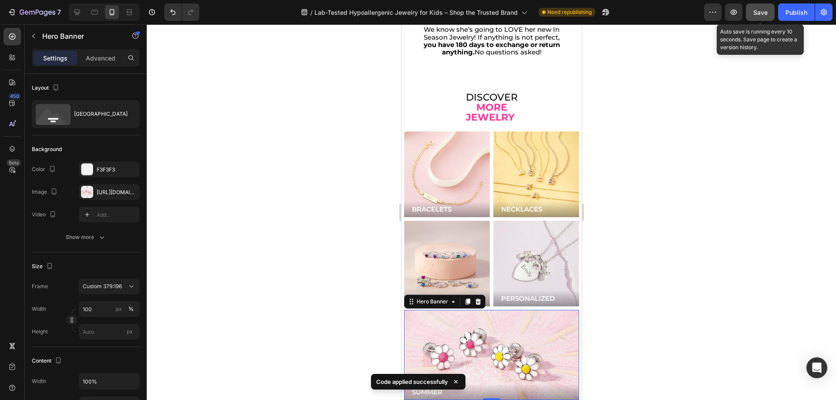
click at [757, 12] on span "Save" at bounding box center [760, 12] width 14 height 7
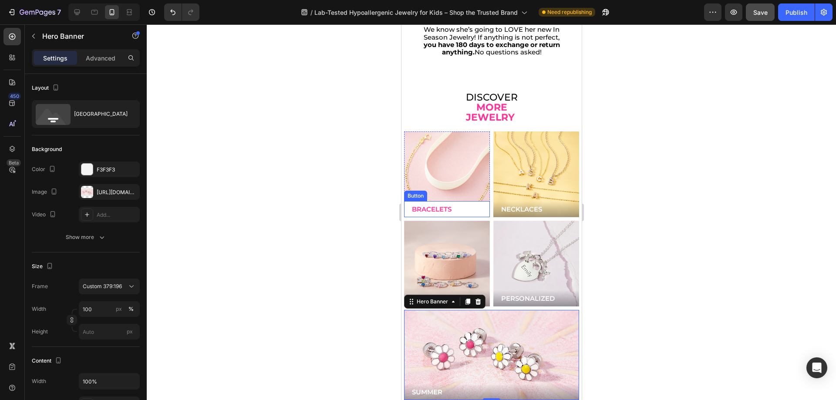
click at [409, 201] on button "BRACELETS" at bounding box center [447, 209] width 86 height 16
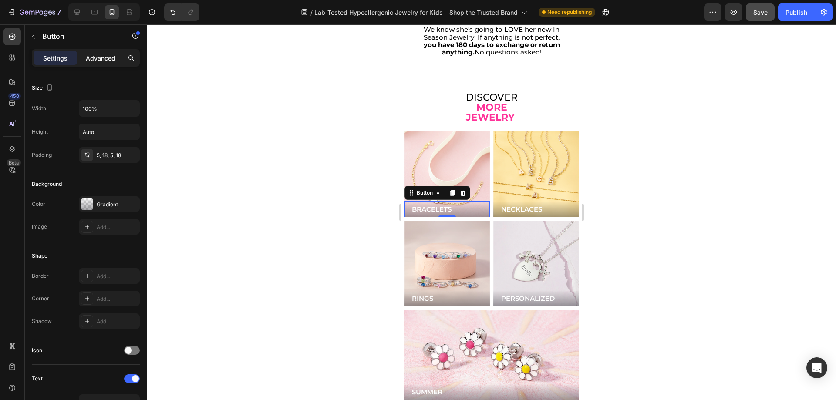
click at [97, 54] on p "Advanced" at bounding box center [101, 58] width 30 height 9
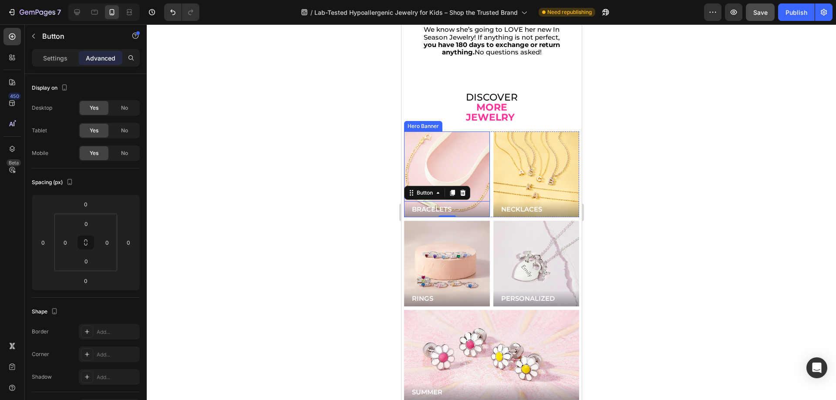
click at [431, 155] on div "Background Image" at bounding box center [446, 174] width 103 height 103
